Goal: Task Accomplishment & Management: Use online tool/utility

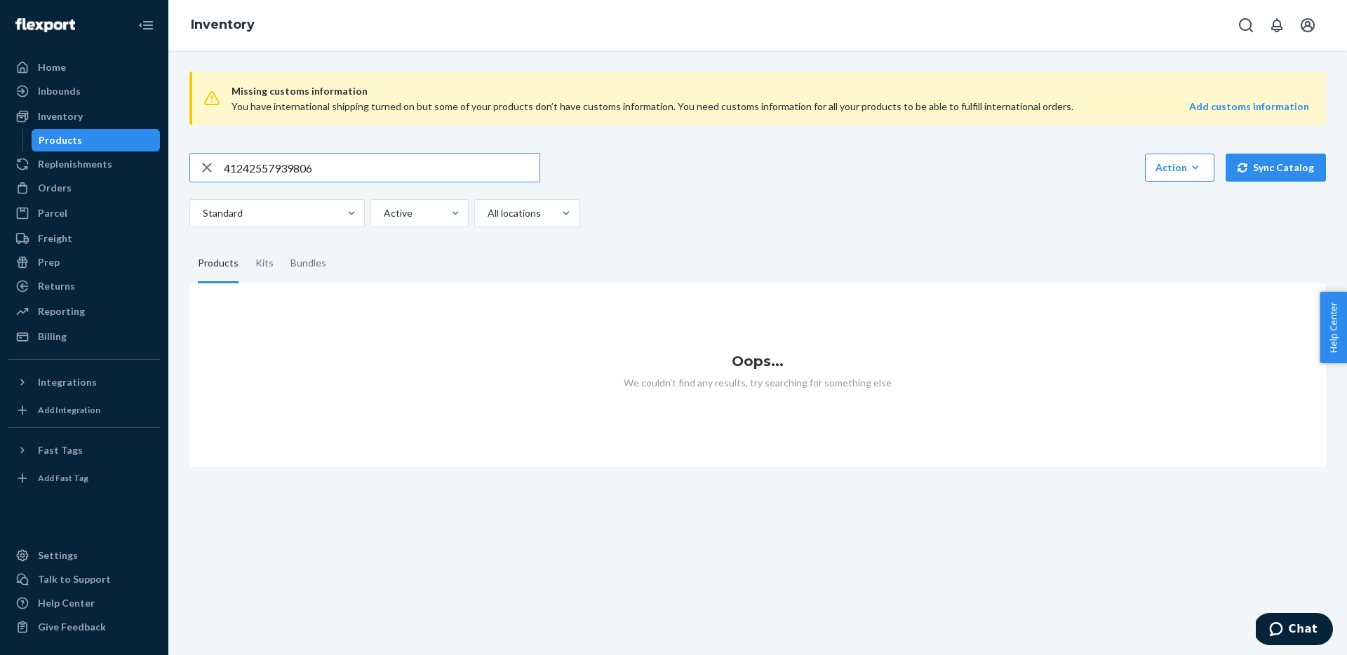
drag, startPoint x: 325, startPoint y: 169, endPoint x: 219, endPoint y: 159, distance: 106.5
click at [219, 159] on div "41242557939806" at bounding box center [364, 168] width 349 height 28
type input "racing straps orange"
click at [57, 67] on div "Home" at bounding box center [52, 67] width 28 height 14
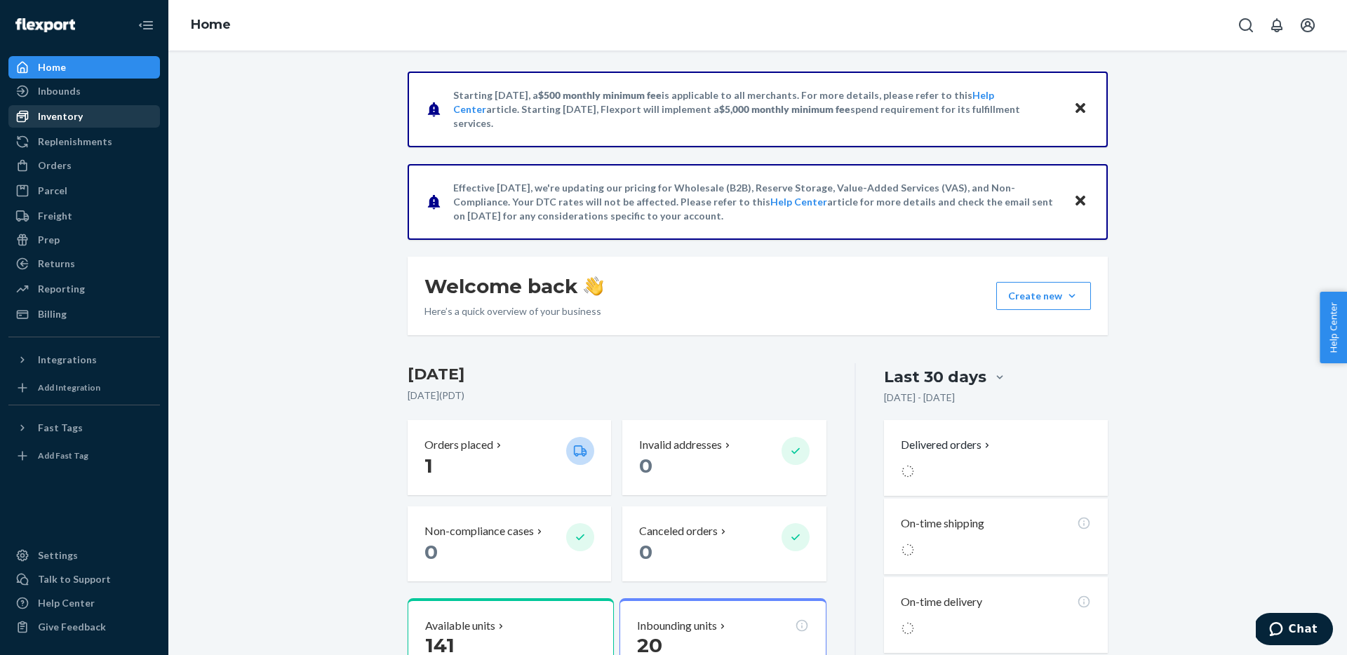
click at [58, 116] on div "Inventory" at bounding box center [60, 116] width 45 height 14
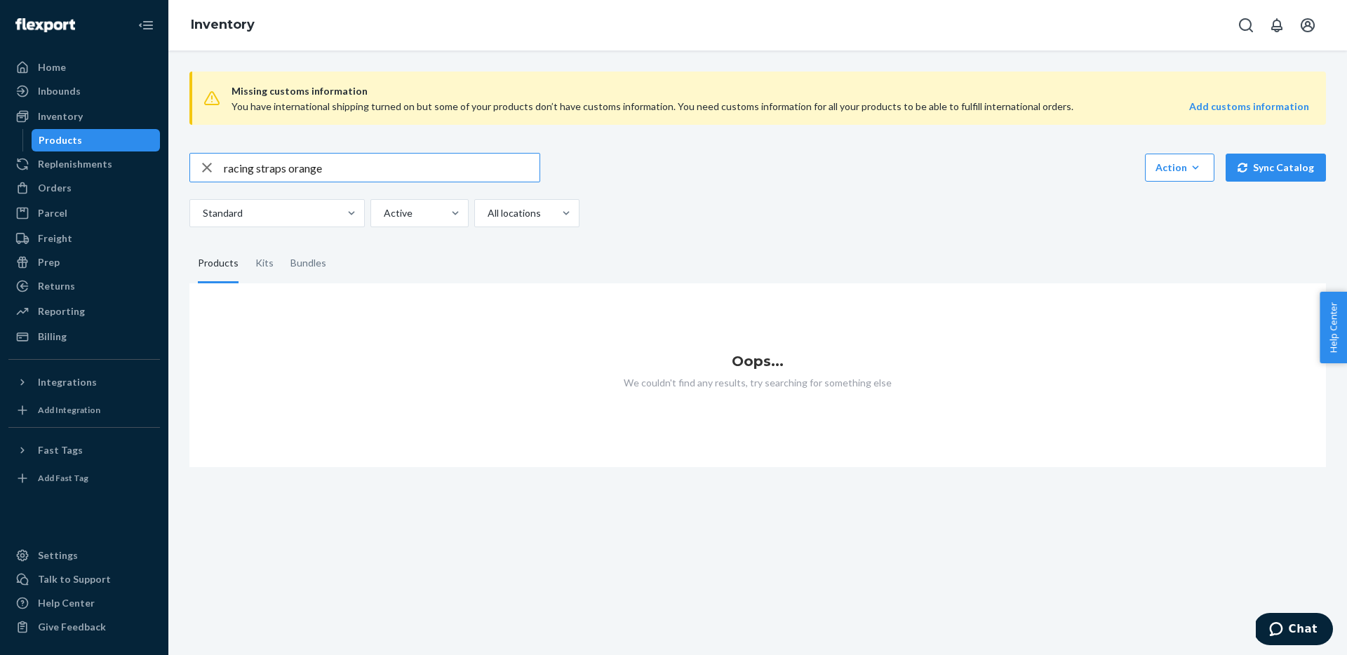
drag, startPoint x: 331, startPoint y: 169, endPoint x: 169, endPoint y: 157, distance: 162.5
click at [169, 157] on div "Missing customs information You have international shipping turned on but some …" at bounding box center [757, 353] width 1179 height 605
type input "pista glf"
click at [56, 60] on div "Home" at bounding box center [52, 67] width 28 height 14
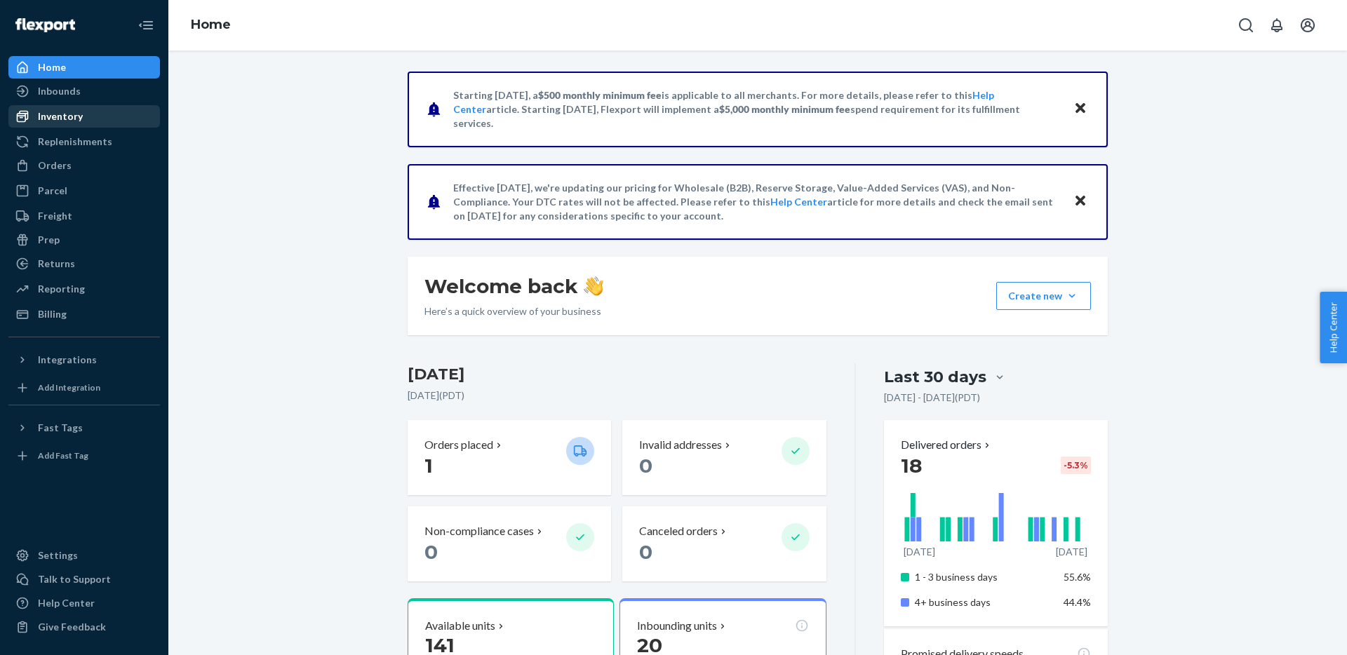
click at [55, 118] on div "Inventory" at bounding box center [60, 116] width 45 height 14
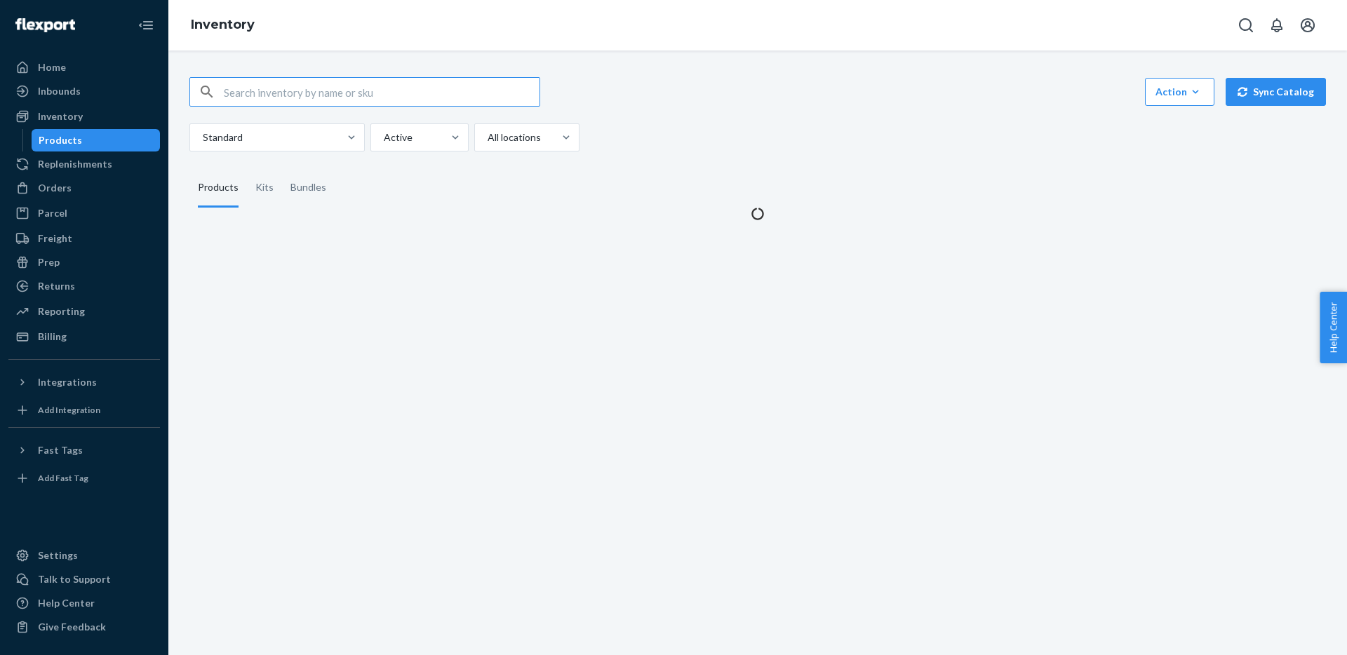
click at [297, 95] on input "text" at bounding box center [382, 92] width 316 height 28
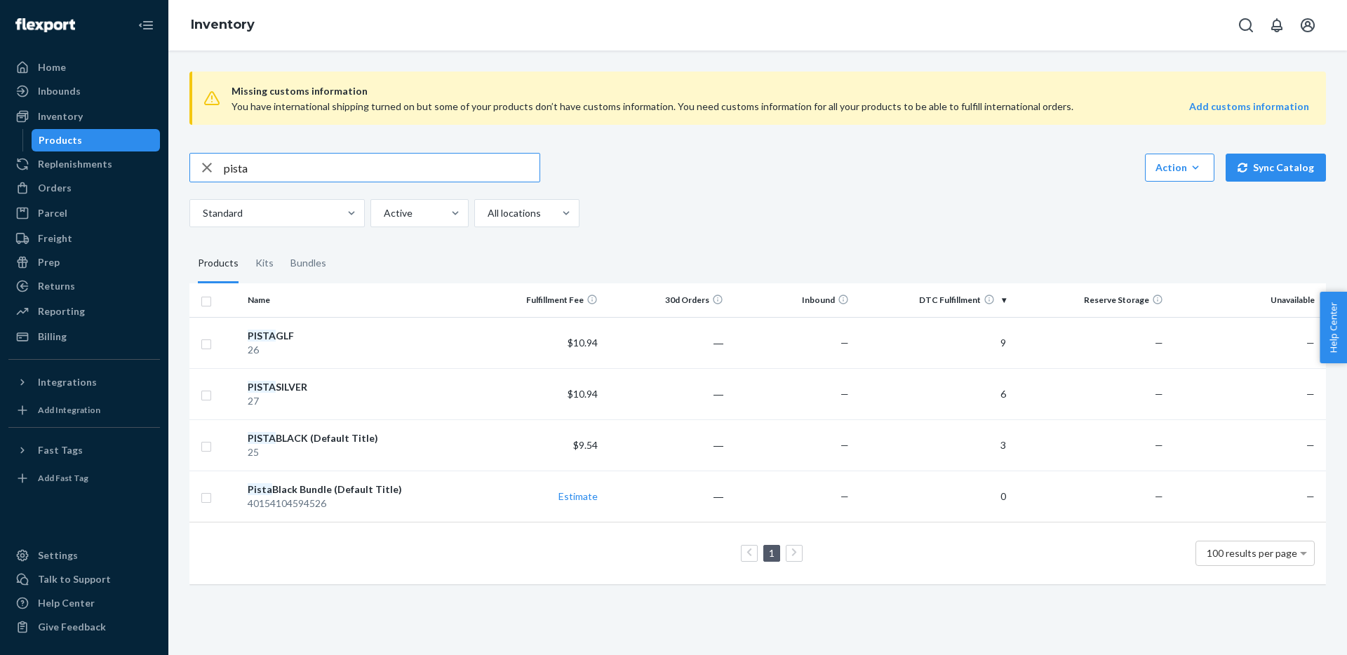
drag, startPoint x: 287, startPoint y: 168, endPoint x: 208, endPoint y: 166, distance: 78.6
click at [208, 166] on div "pista" at bounding box center [364, 168] width 349 height 28
type input "racing straps orange"
